Goal: Navigation & Orientation: Find specific page/section

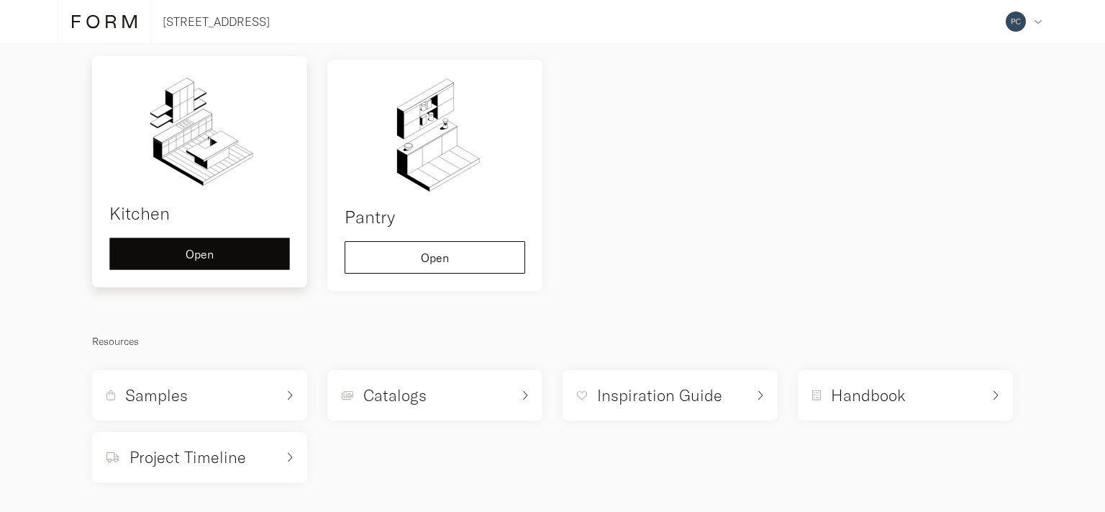
scroll to position [118, 0]
click at [202, 258] on span "Open" at bounding box center [200, 253] width 28 height 12
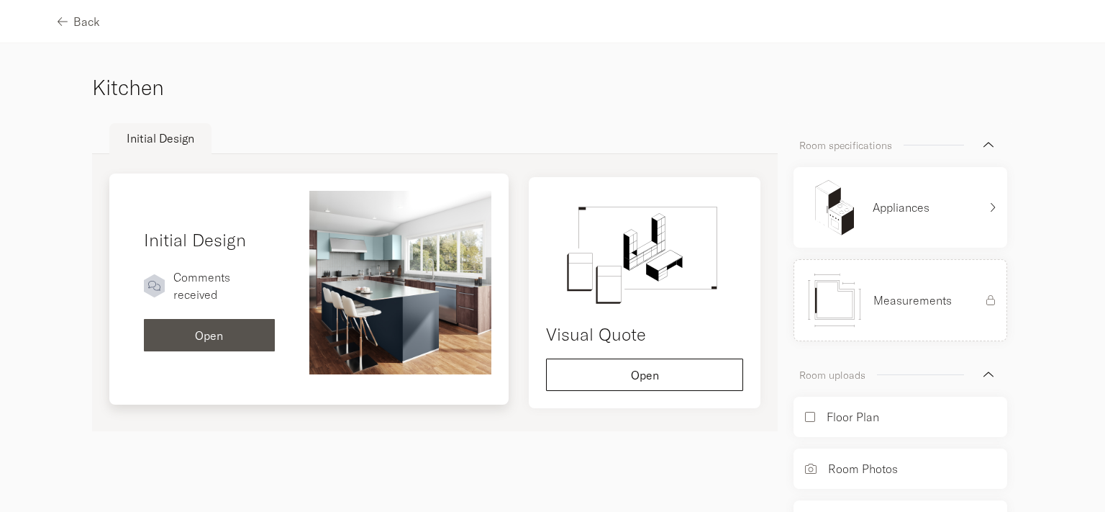
click at [400, 283] on img at bounding box center [400, 282] width 183 height 183
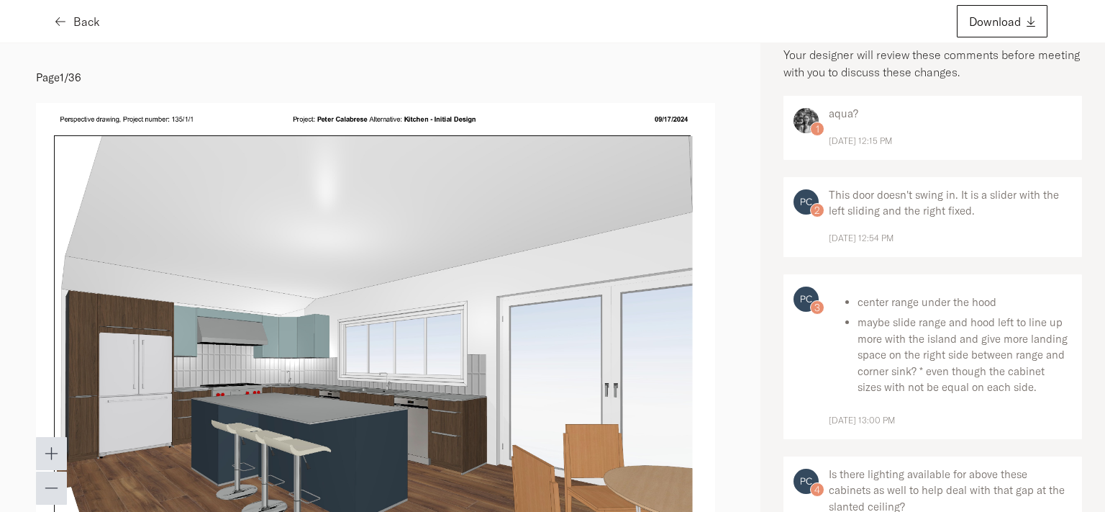
click at [94, 17] on span "Back" at bounding box center [86, 22] width 27 height 12
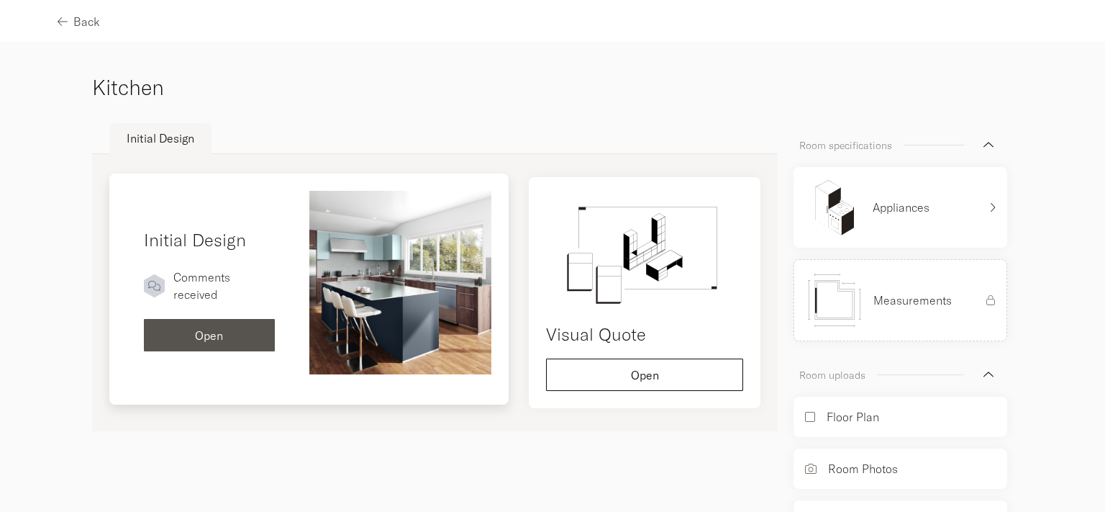
click at [426, 249] on img at bounding box center [400, 282] width 183 height 183
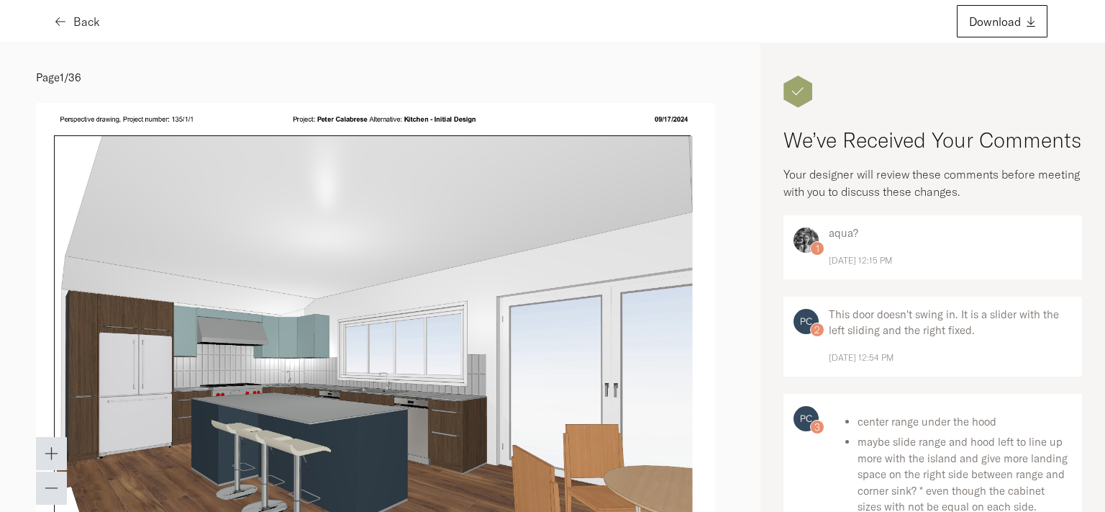
click at [78, 6] on button "Back" at bounding box center [79, 21] width 42 height 32
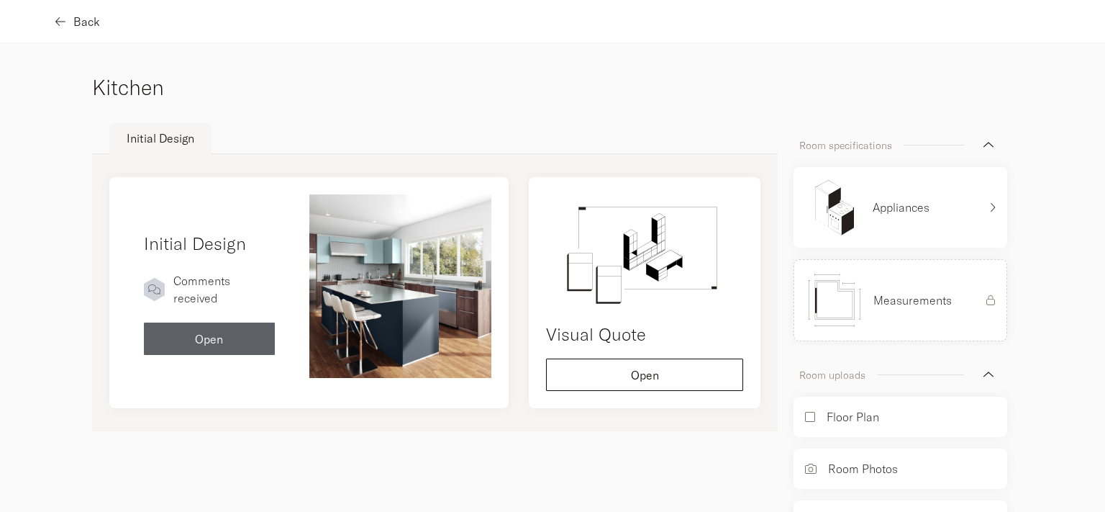
click at [69, 19] on div "Back" at bounding box center [79, 22] width 42 height 12
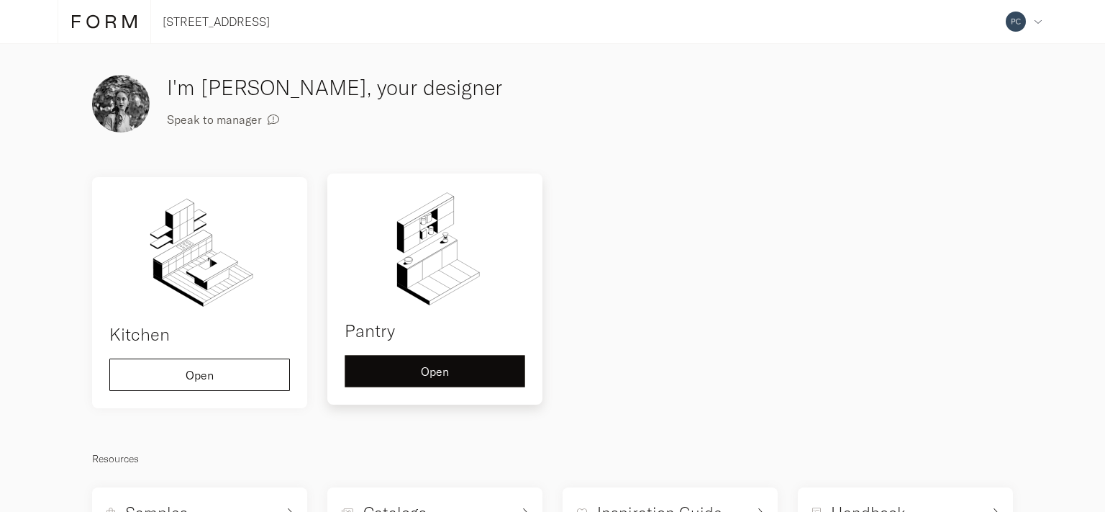
click at [455, 370] on div "Open" at bounding box center [435, 371] width 156 height 12
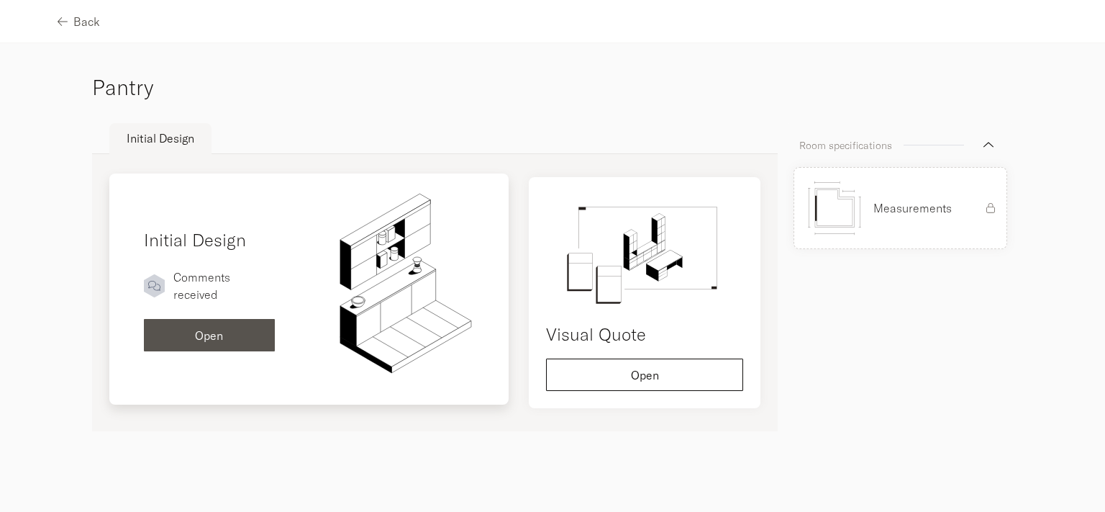
click at [214, 332] on span "Open" at bounding box center [209, 336] width 28 height 12
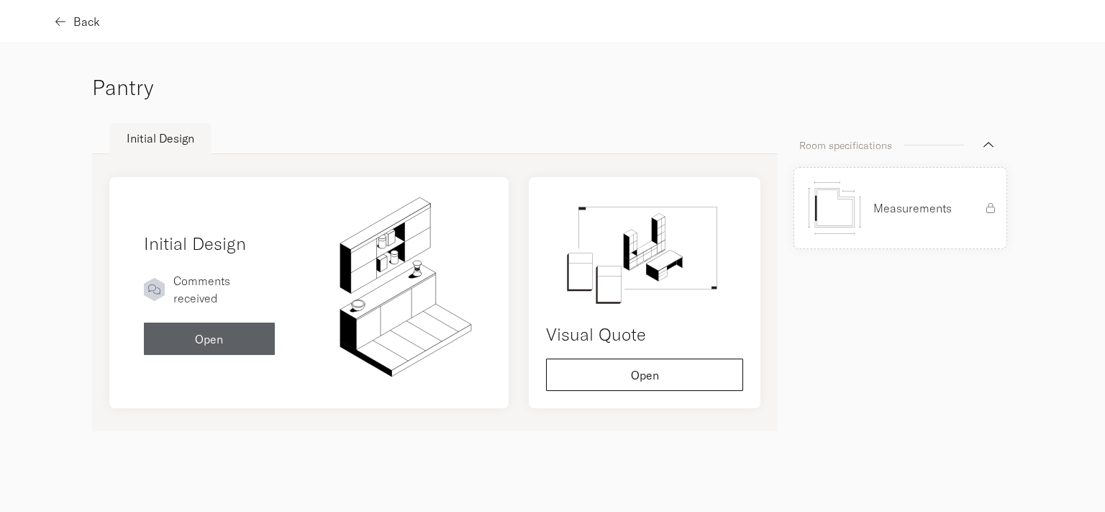
click at [83, 16] on span "Back" at bounding box center [86, 22] width 27 height 12
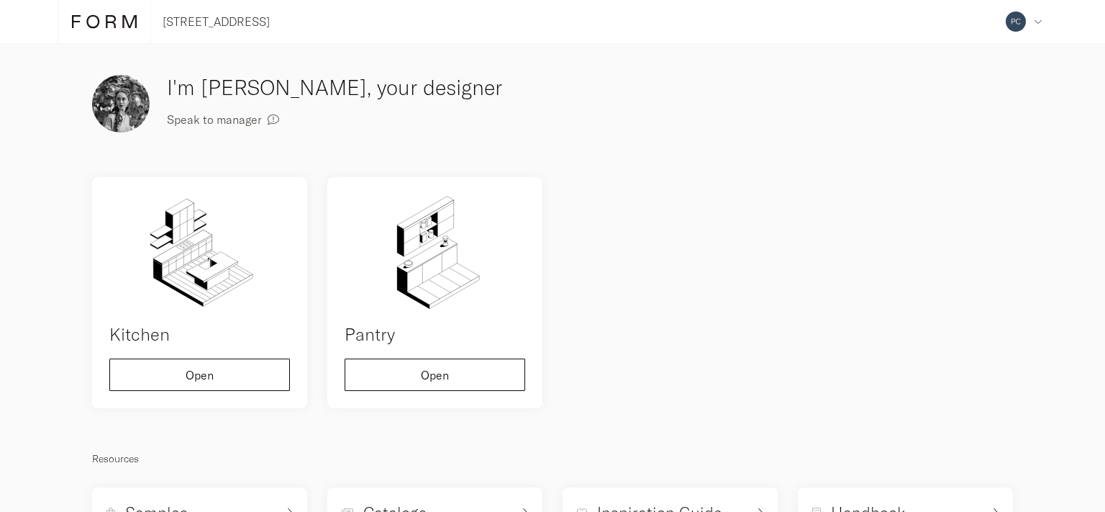
click at [83, 14] on icon at bounding box center [104, 22] width 65 height 16
click at [133, 23] on icon at bounding box center [104, 22] width 65 height 16
click at [132, 22] on icon at bounding box center [129, 21] width 14 height 13
click at [93, 17] on icon at bounding box center [104, 22] width 65 height 16
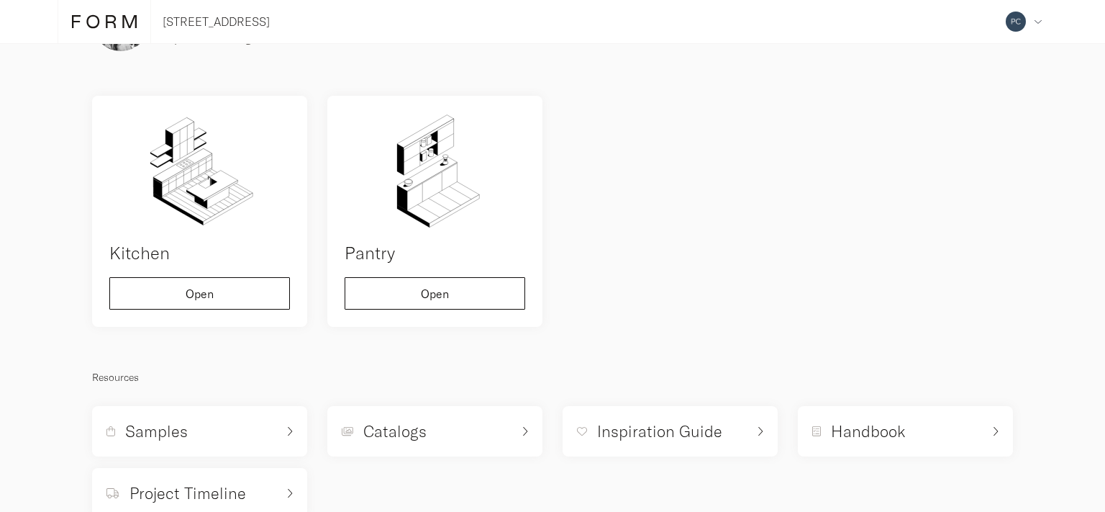
scroll to position [123, 0]
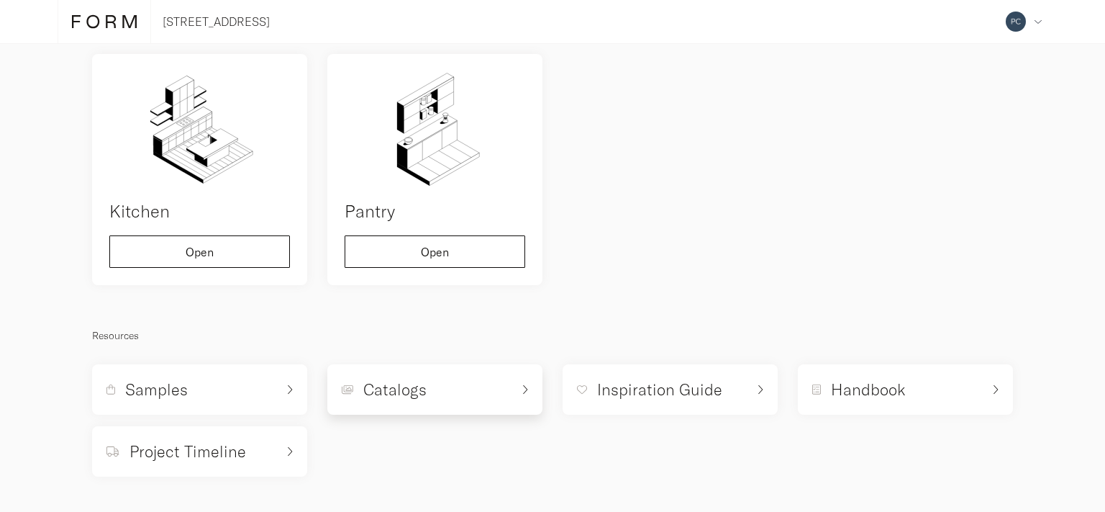
click at [405, 385] on h5 "Catalogs" at bounding box center [394, 389] width 63 height 22
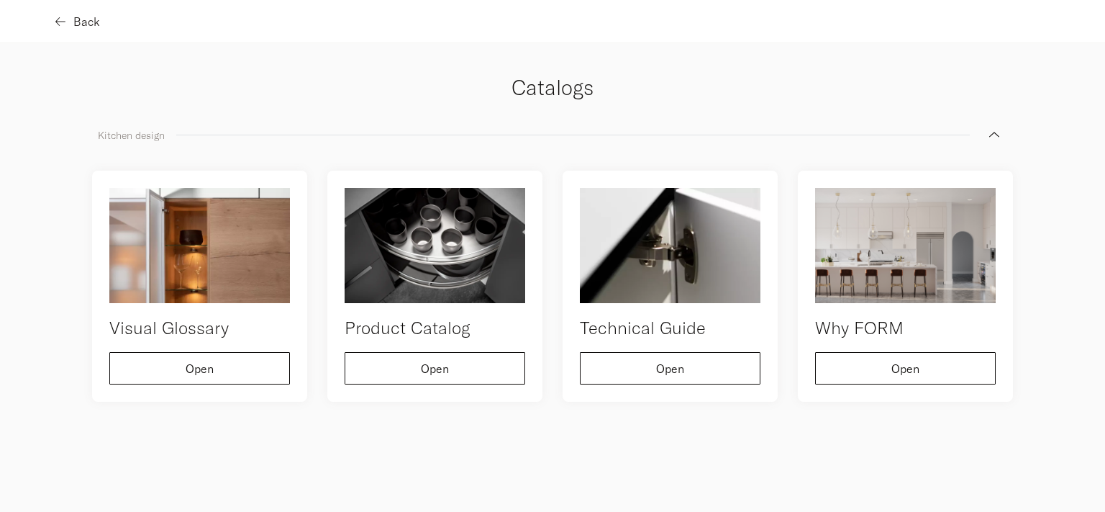
drag, startPoint x: 78, startPoint y: 2, endPoint x: 78, endPoint y: 15, distance: 13.0
click at [78, 14] on div "Back" at bounding box center [552, 21] width 1105 height 43
click at [78, 16] on span "Back" at bounding box center [86, 22] width 27 height 12
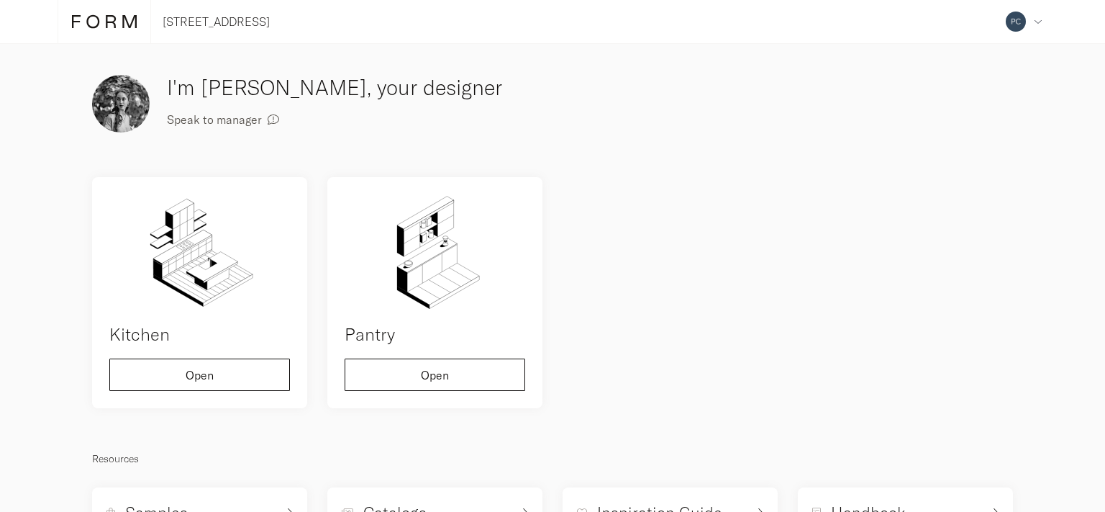
scroll to position [123, 0]
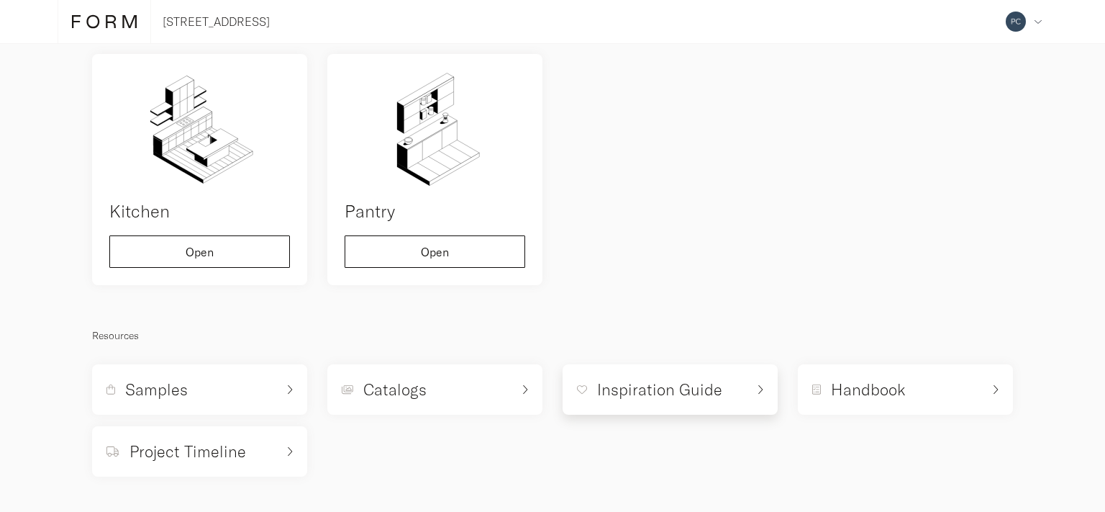
click at [649, 390] on h5 "Inspiration Guide" at bounding box center [659, 389] width 125 height 22
